Goal: Task Accomplishment & Management: Use online tool/utility

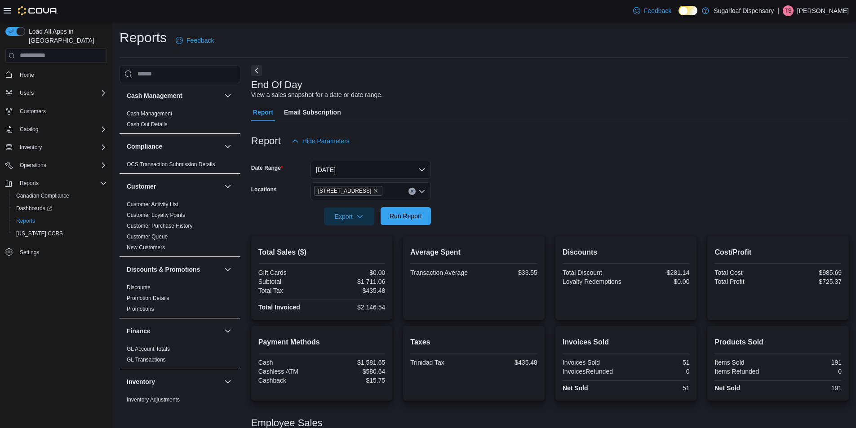
click at [408, 215] on span "Run Report" at bounding box center [406, 216] width 32 height 9
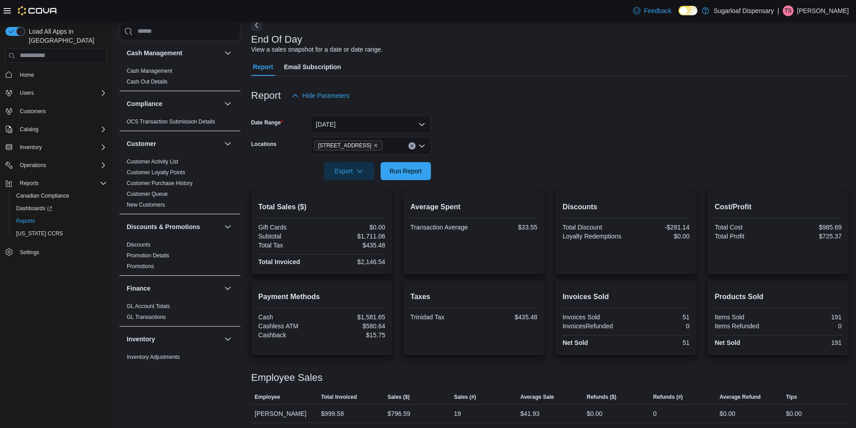
scroll to position [85, 0]
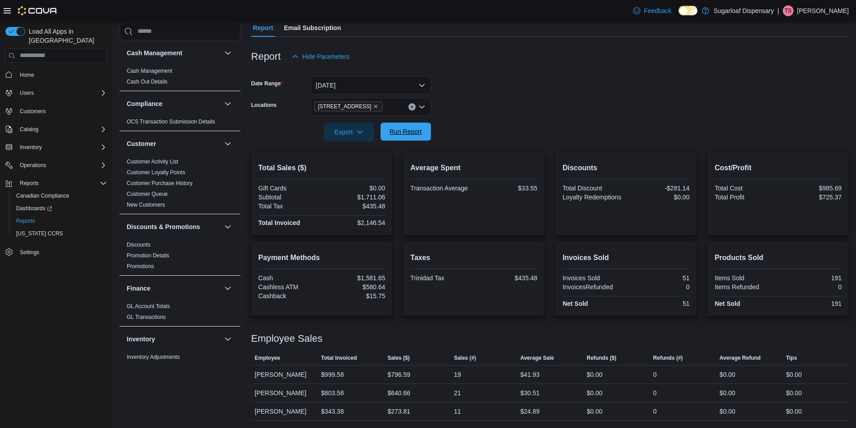
click at [403, 129] on span "Run Report" at bounding box center [406, 131] width 32 height 9
